Goal: Check status: Check status

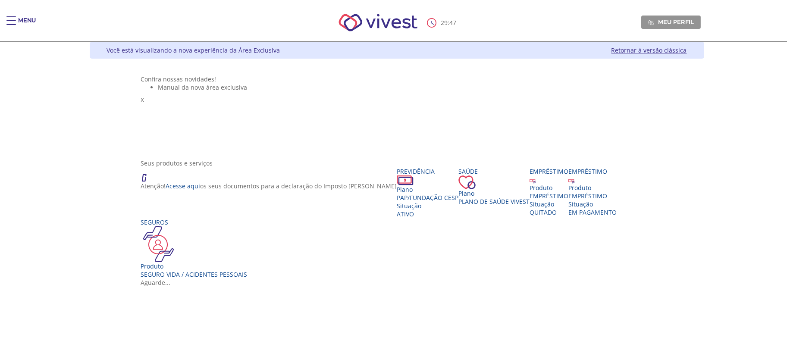
scroll to position [65, 0]
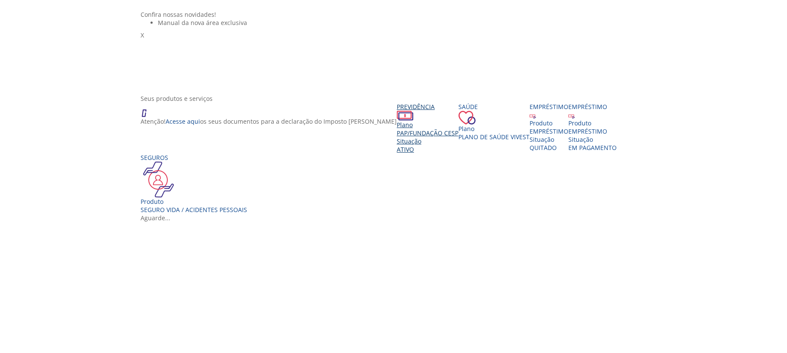
click at [397, 154] on span "Ativo" at bounding box center [405, 149] width 17 height 8
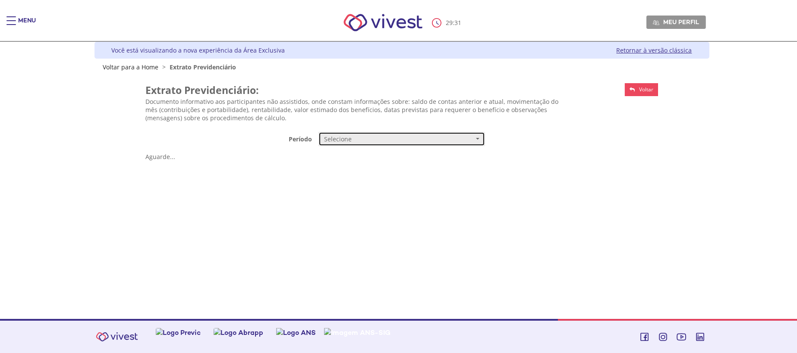
click at [364, 140] on span "Selecione" at bounding box center [399, 139] width 150 height 9
click at [359, 158] on link "Mensal" at bounding box center [402, 155] width 166 height 15
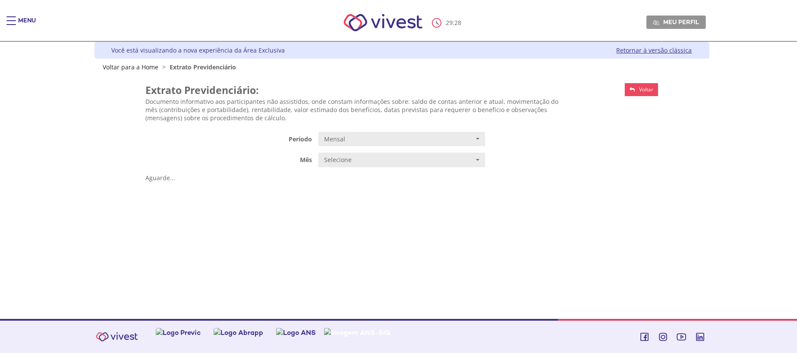
click at [367, 148] on form "**********" at bounding box center [401, 157] width 512 height 50
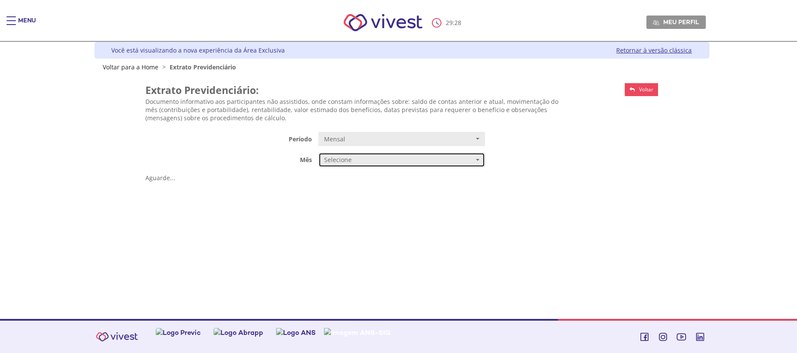
click at [366, 159] on span "Selecione" at bounding box center [399, 160] width 150 height 9
click at [358, 176] on link "JUNHO/2025" at bounding box center [402, 176] width 166 height 15
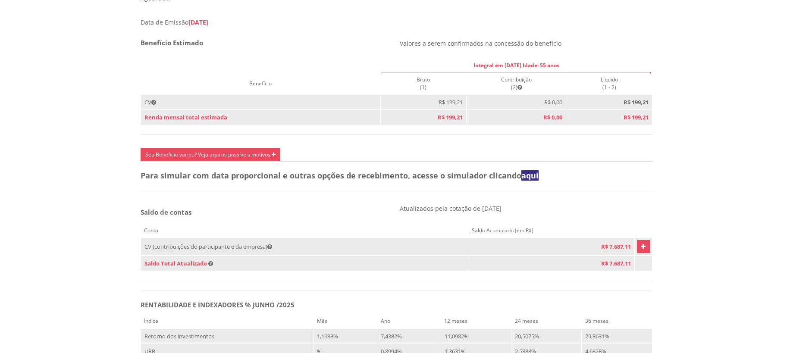
scroll to position [388, 0]
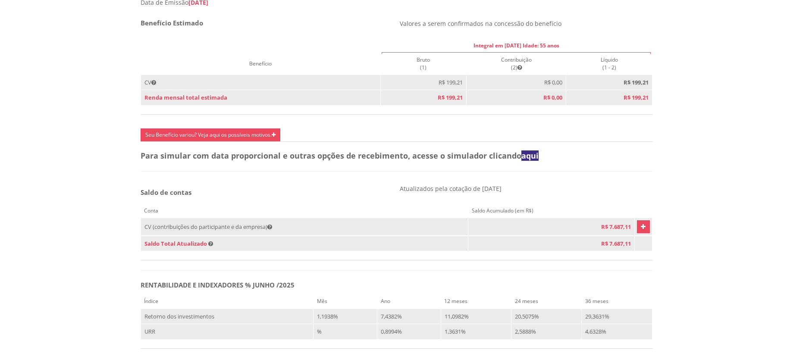
click at [637, 233] on link "Vivest" at bounding box center [643, 226] width 13 height 13
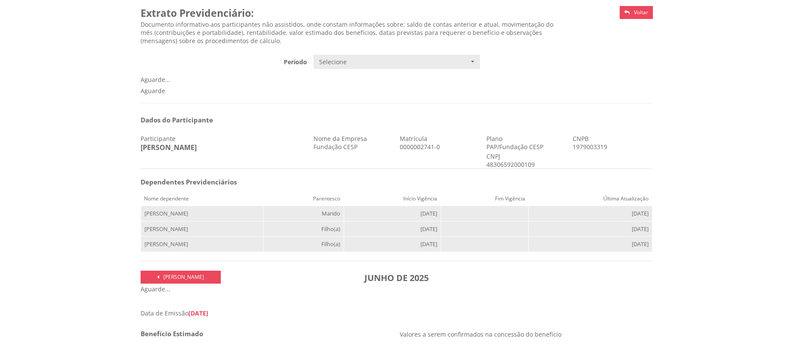
scroll to position [0, 0]
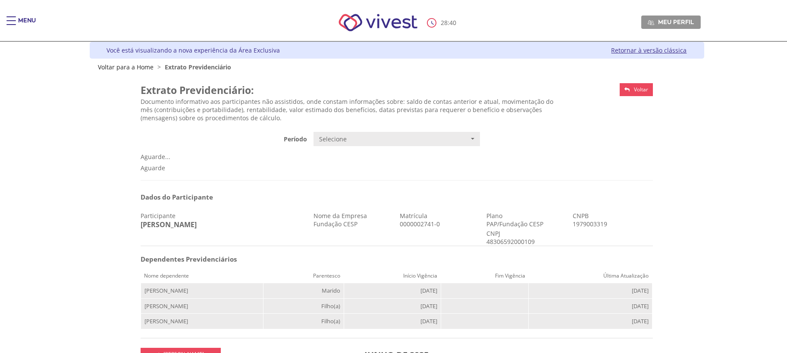
click at [626, 49] on link "Retornar à versão clássica" at bounding box center [649, 50] width 75 height 8
